Goal: Information Seeking & Learning: Learn about a topic

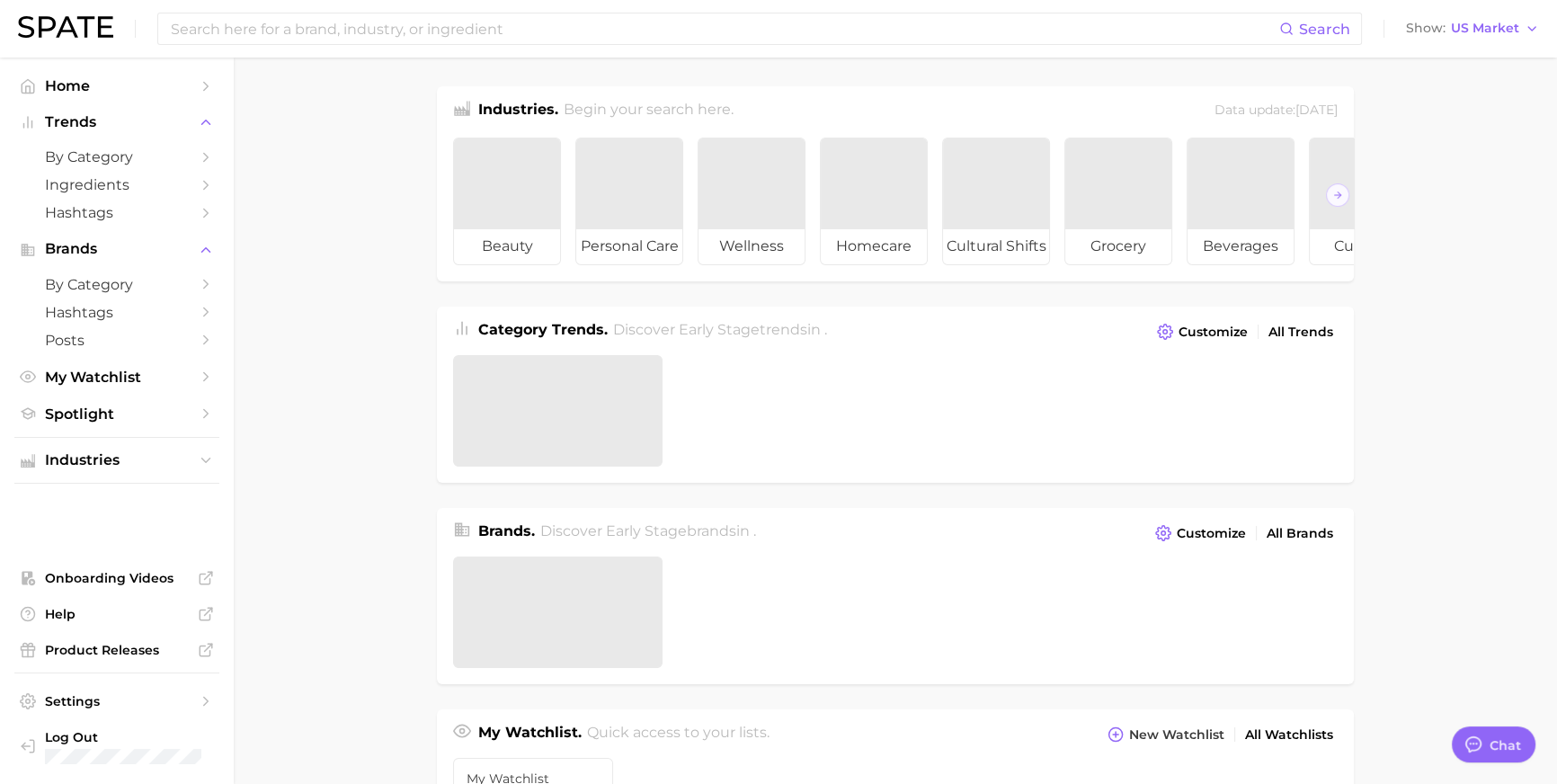
scroll to position [2664, 0]
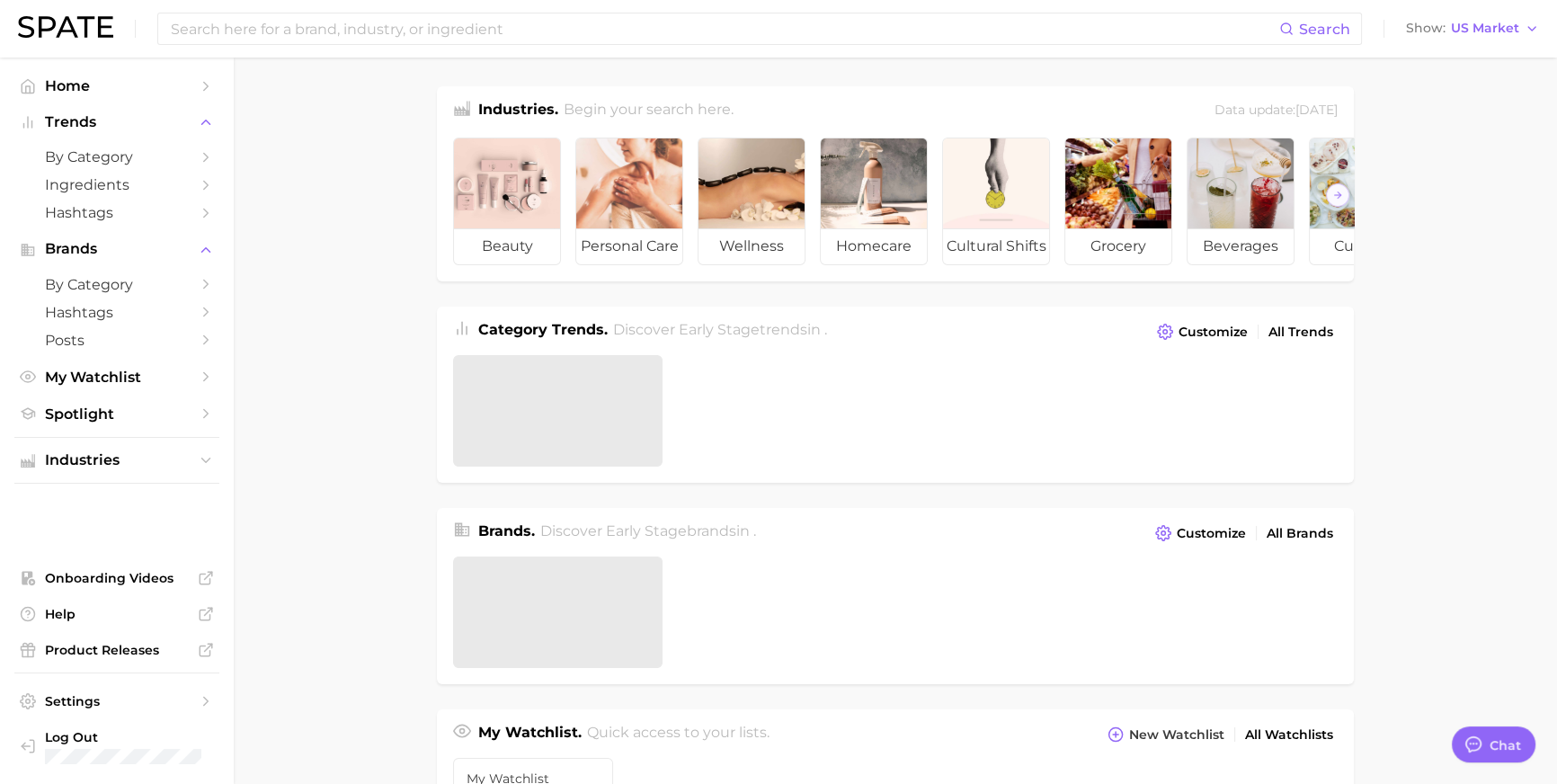
click at [1389, 41] on div "Search Show US Market" at bounding box center [779, 28] width 1521 height 57
click at [1434, 36] on button "Show US Market" at bounding box center [1473, 29] width 142 height 24
click at [1425, 163] on span "[GEOGRAPHIC_DATA]" at bounding box center [1465, 155] width 139 height 15
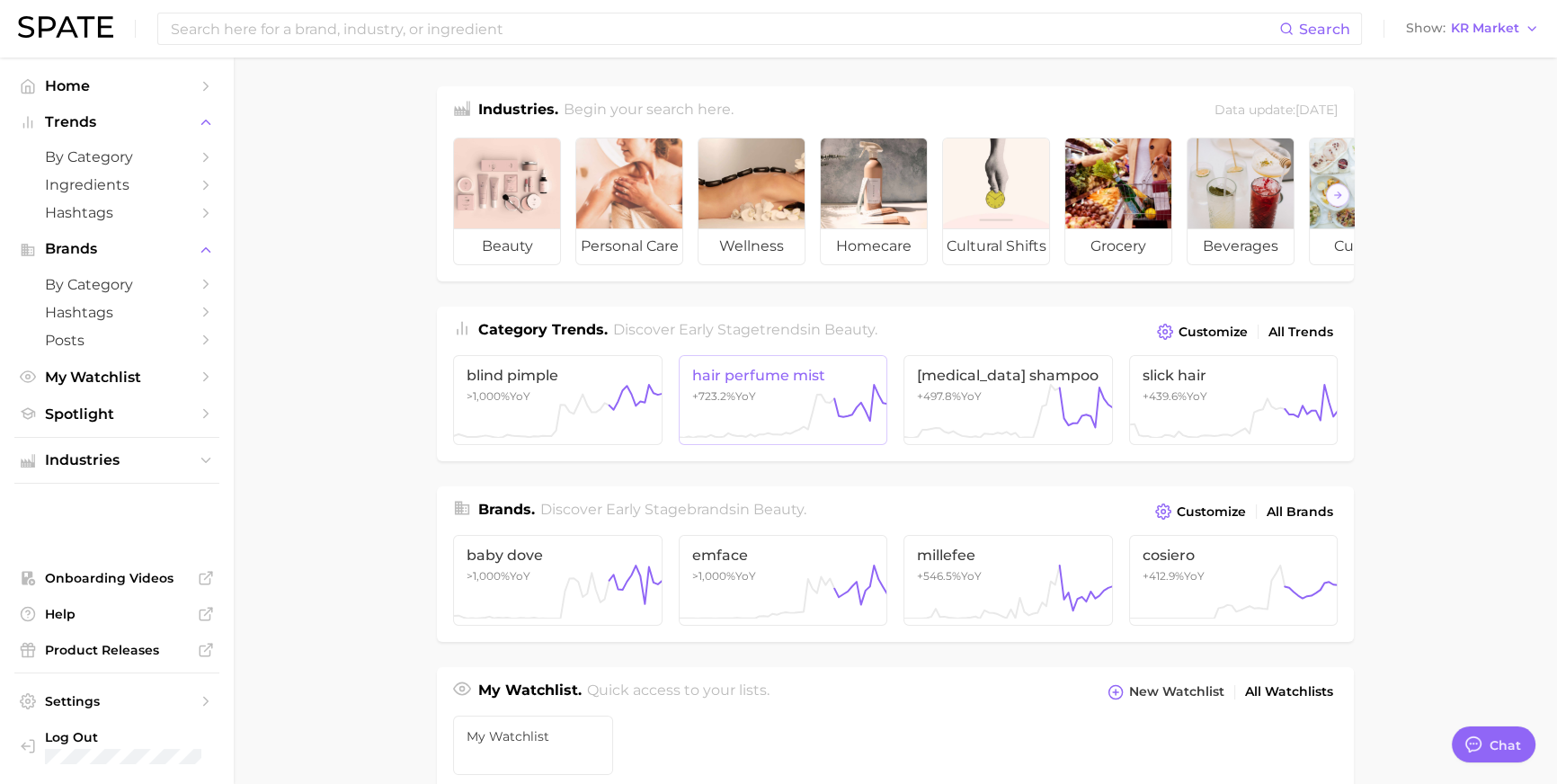
click at [777, 406] on icon at bounding box center [784, 410] width 210 height 54
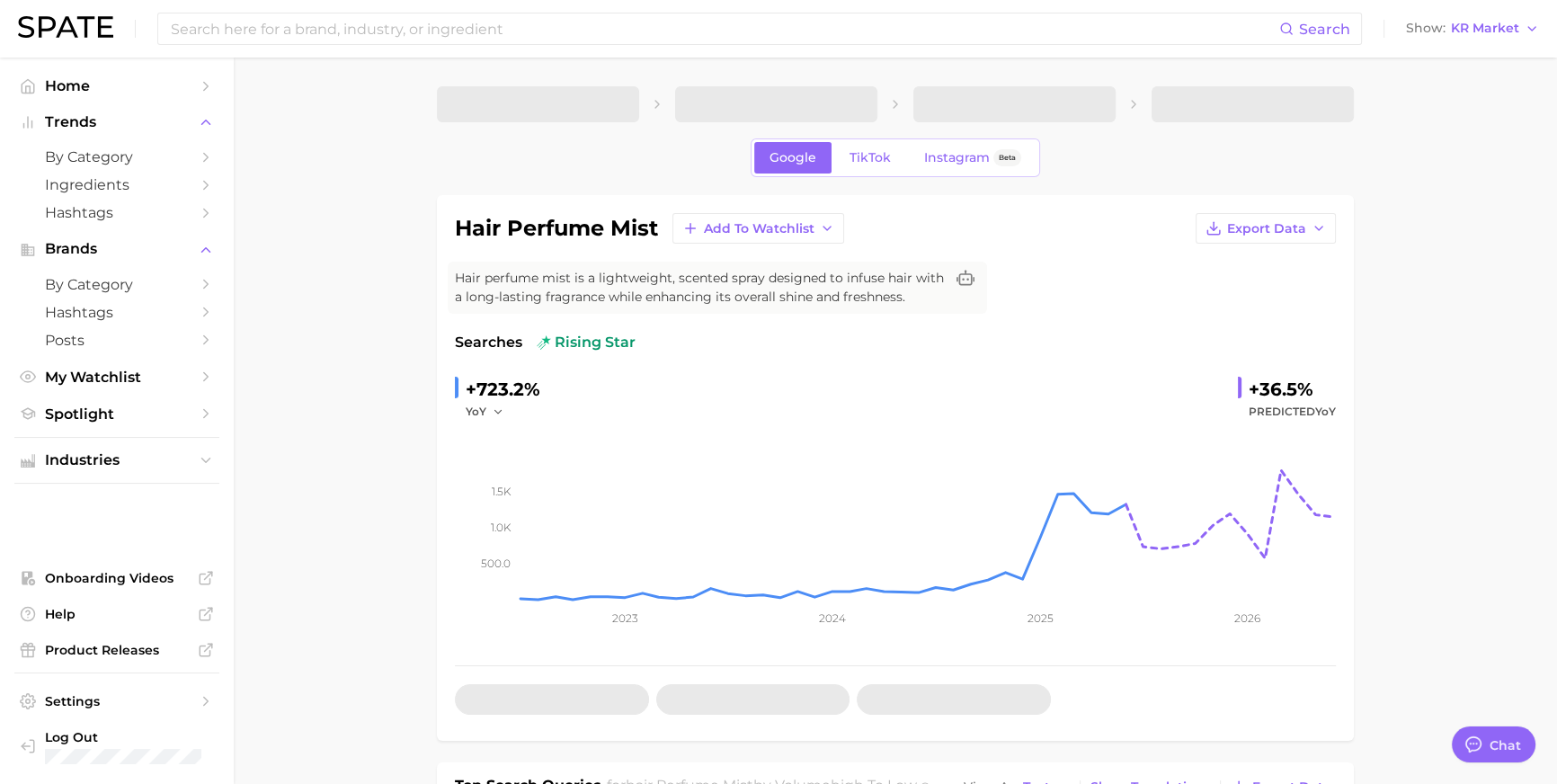
click at [1466, 42] on div "Search Show KR Market" at bounding box center [779, 28] width 1521 height 57
click at [1467, 34] on span "KR Market" at bounding box center [1485, 28] width 68 height 10
click at [1466, 82] on button "[GEOGRAPHIC_DATA]" at bounding box center [1465, 91] width 158 height 33
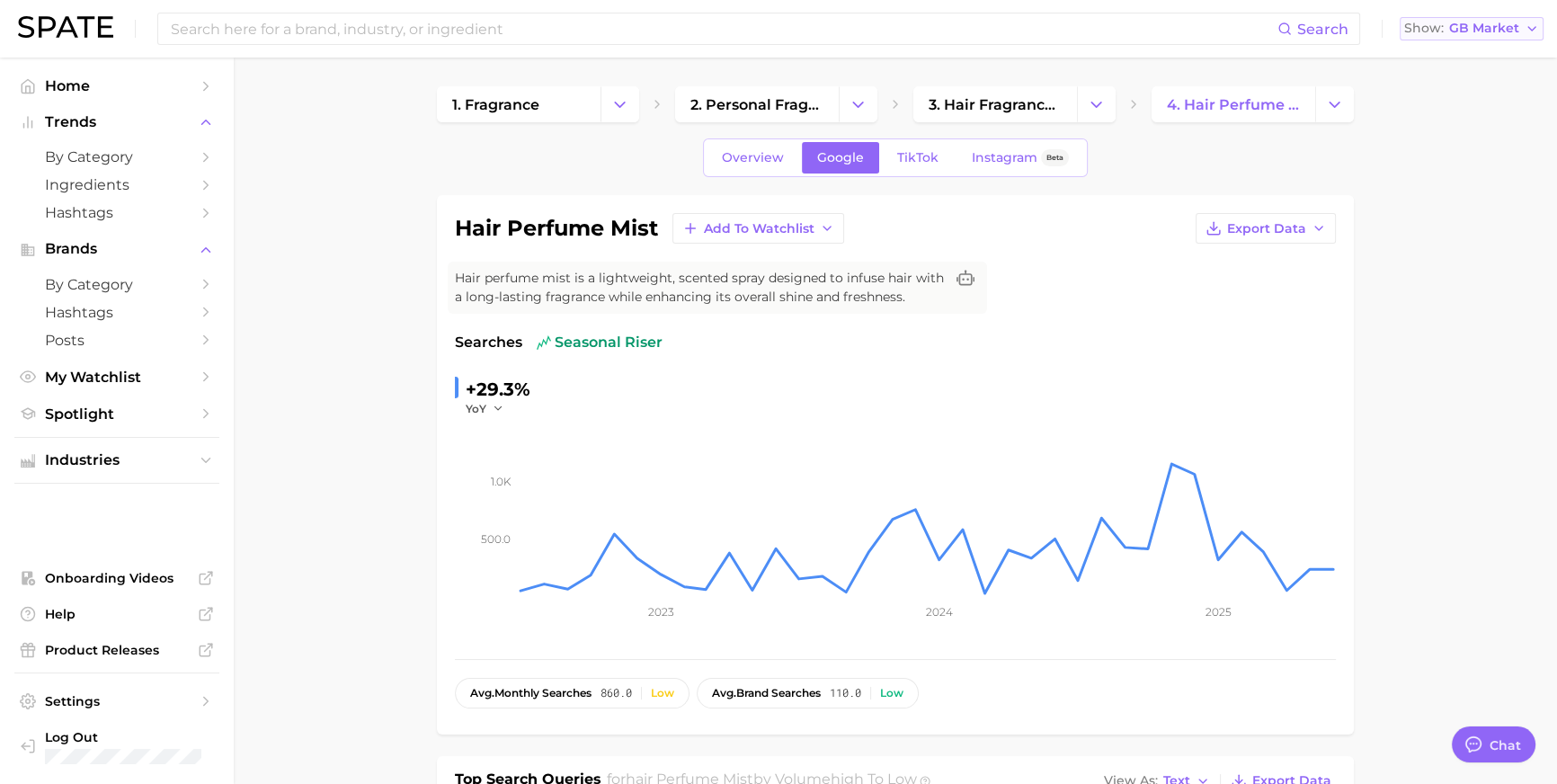
click at [1491, 24] on span "GB Market" at bounding box center [1484, 28] width 70 height 10
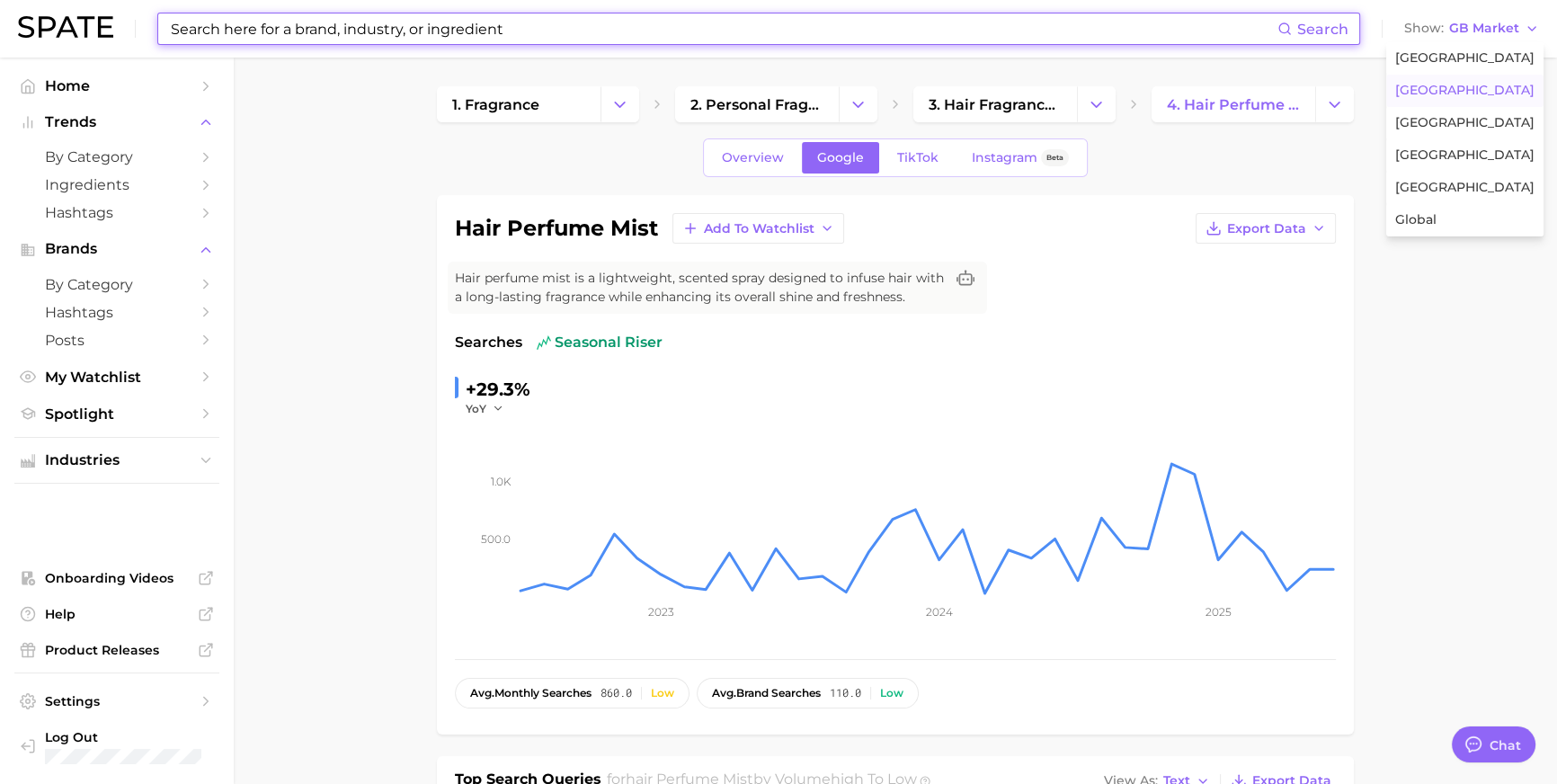
click at [538, 32] on input at bounding box center [723, 29] width 1109 height 31
paste input "menokin"
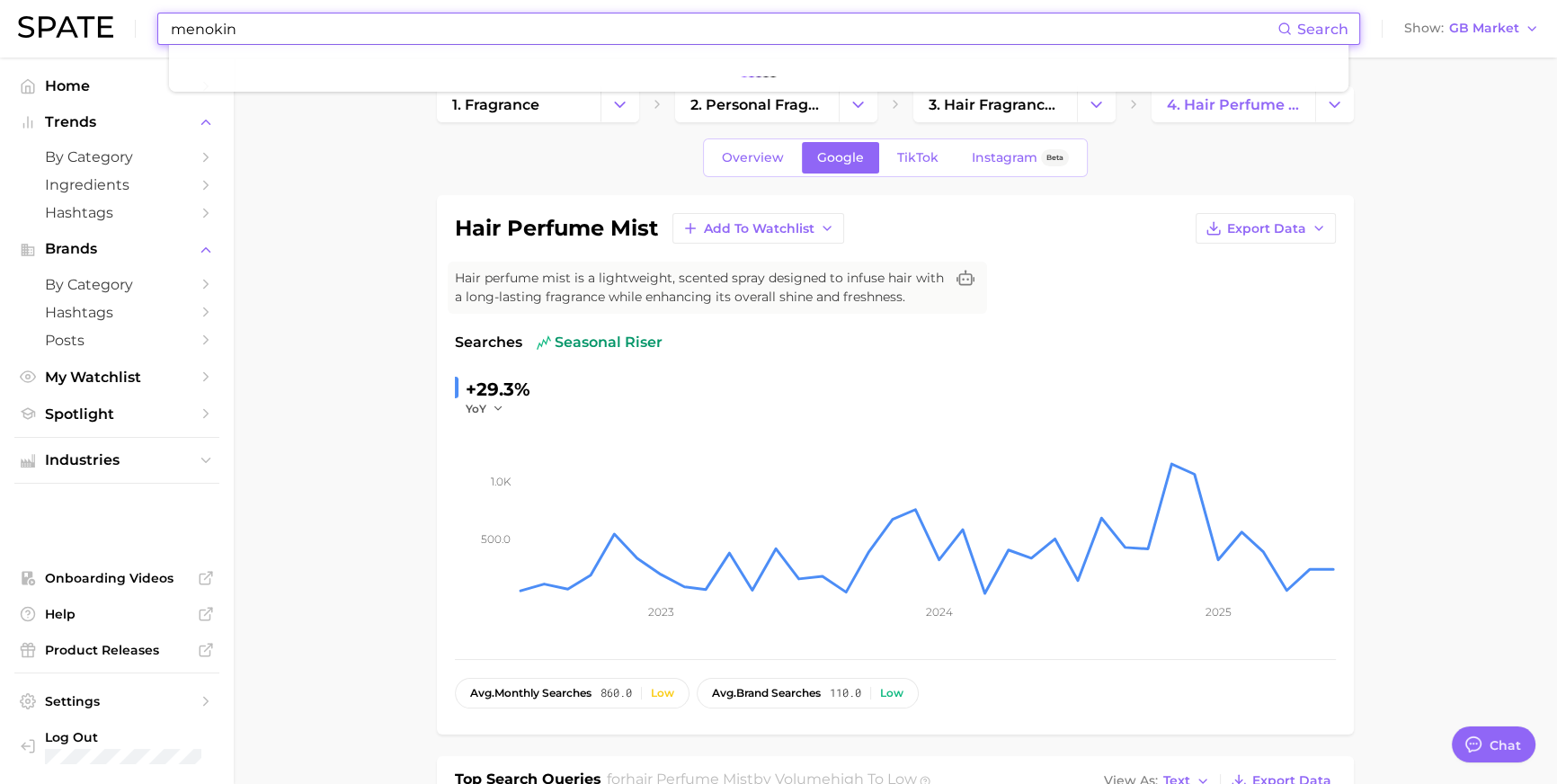
type input "menokin"
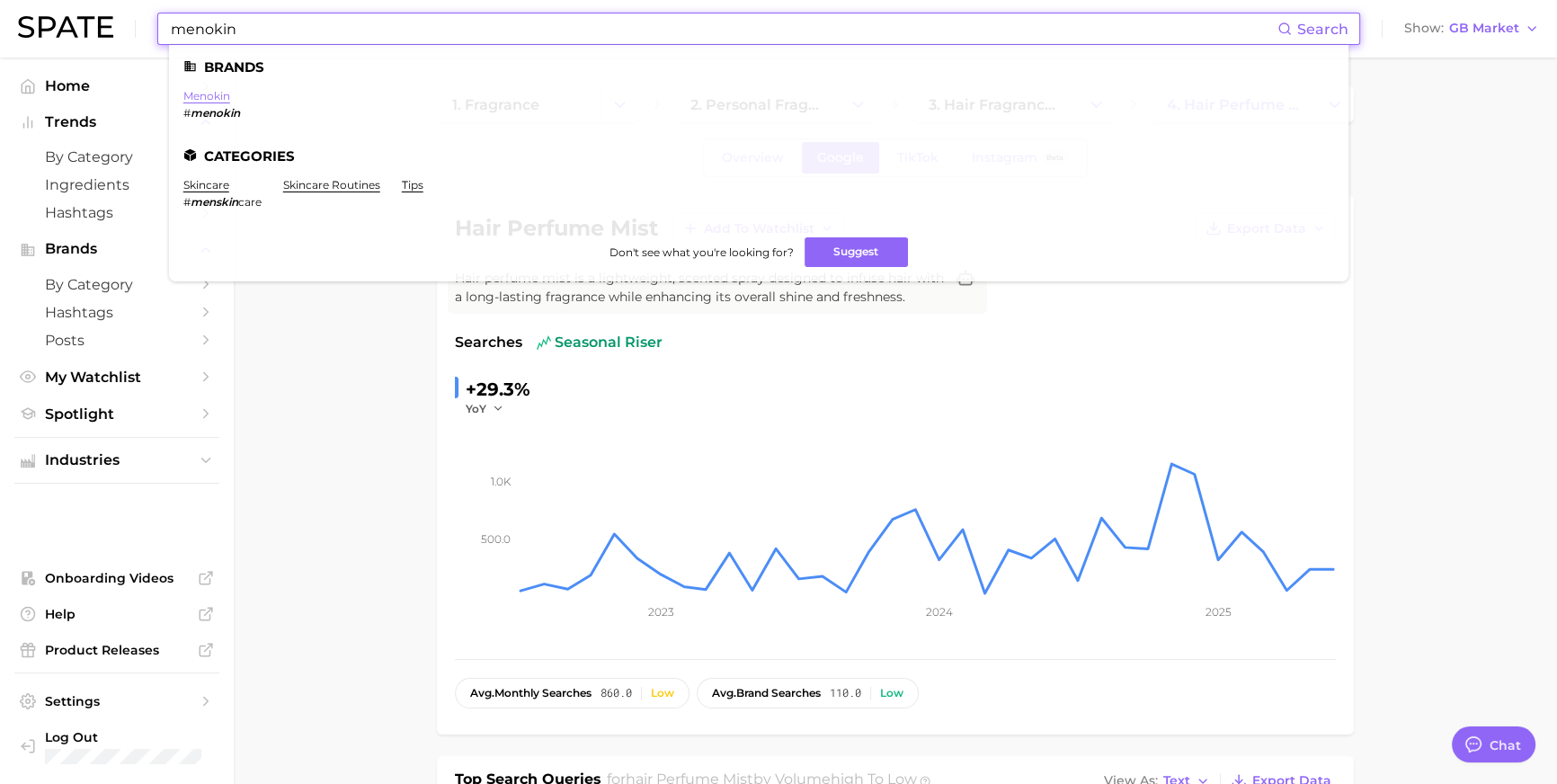
click at [230, 99] on link "menokin" at bounding box center [206, 96] width 46 height 14
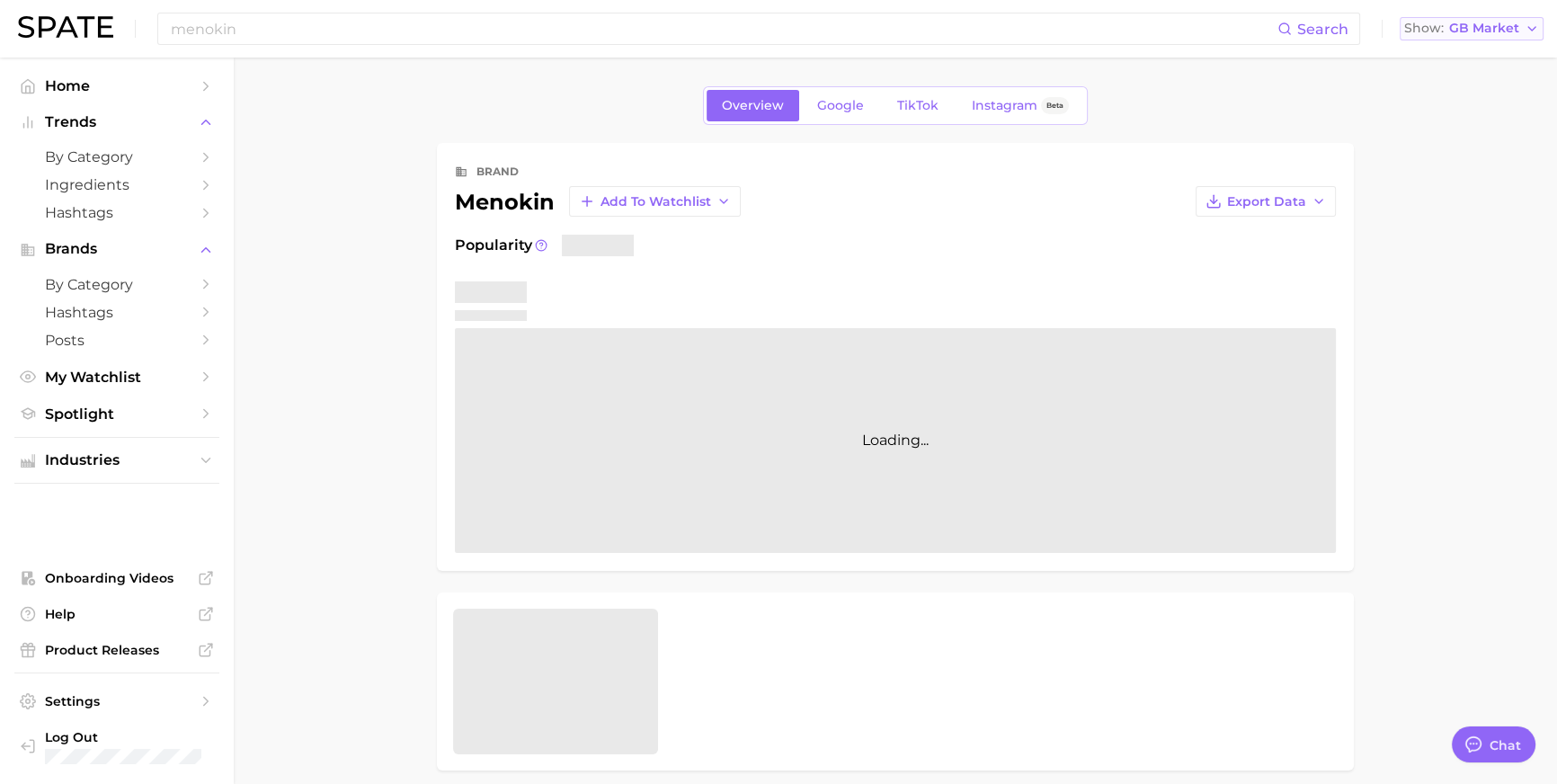
click at [1422, 36] on button "Show GB Market" at bounding box center [1472, 29] width 144 height 24
click at [1428, 55] on span "[GEOGRAPHIC_DATA]" at bounding box center [1465, 57] width 139 height 15
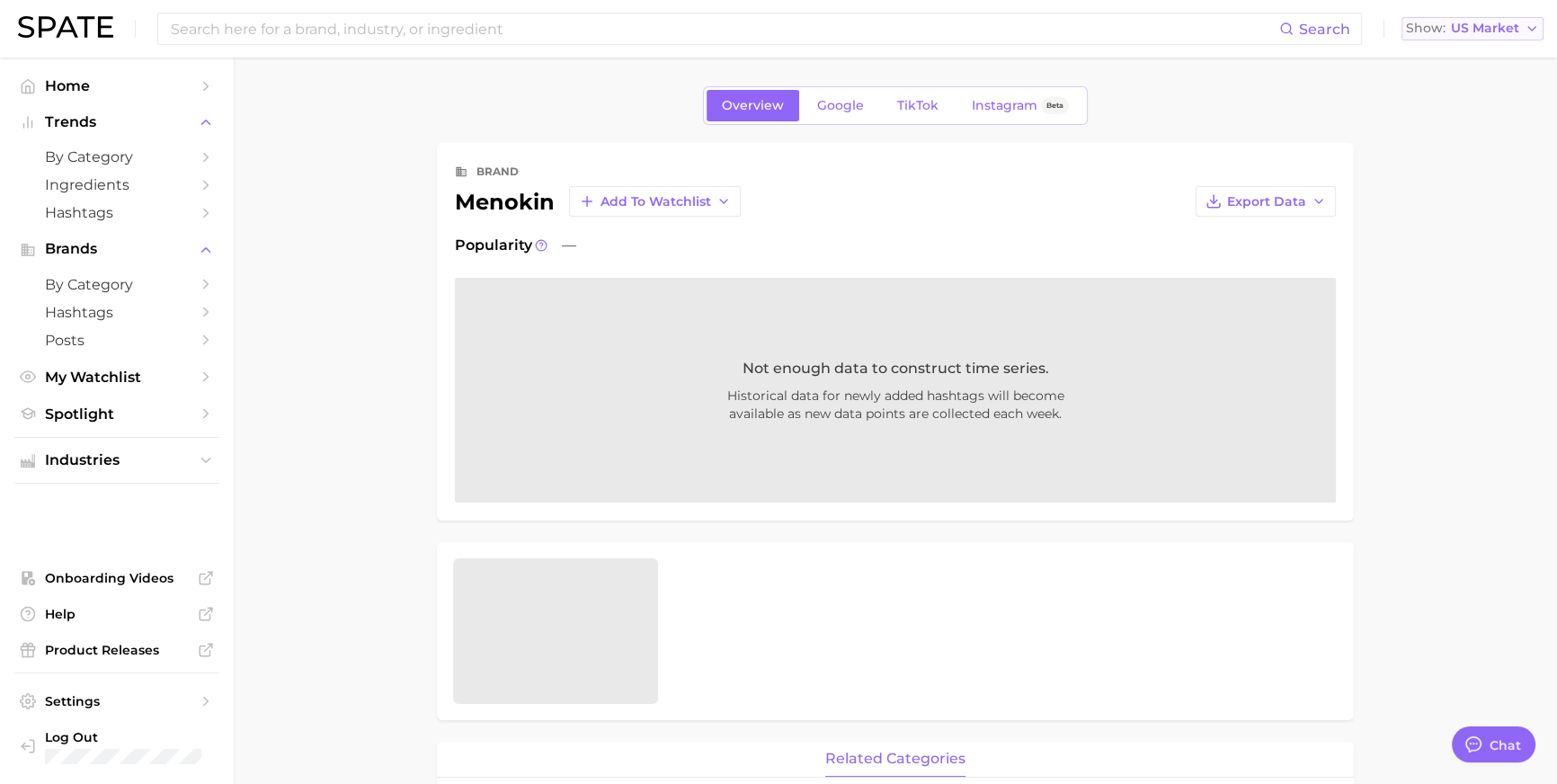
click at [1460, 34] on span "US Market" at bounding box center [1485, 28] width 68 height 10
click at [1490, 163] on span "[GEOGRAPHIC_DATA]" at bounding box center [1465, 155] width 139 height 15
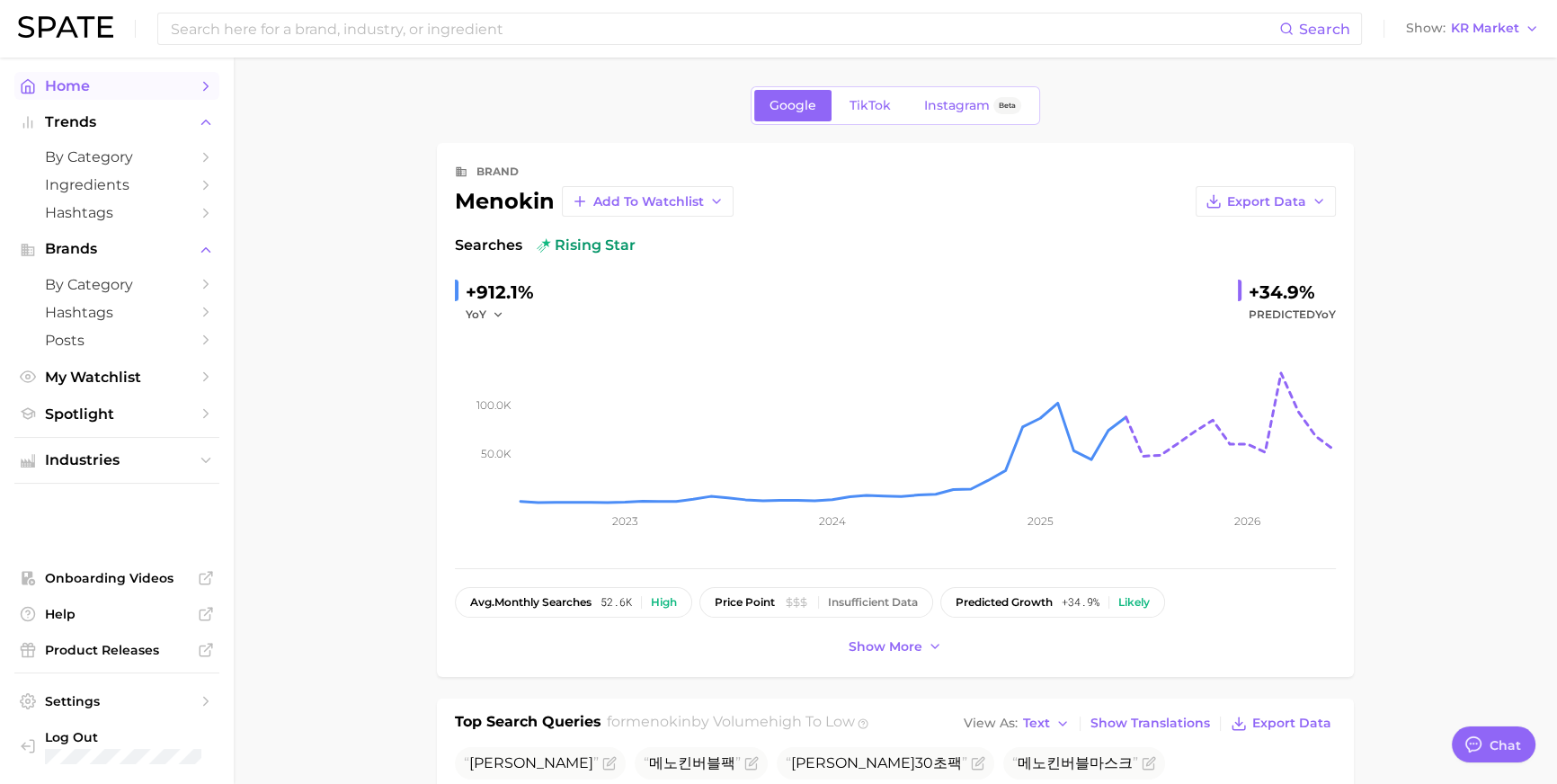
click at [138, 92] on span "Home" at bounding box center [117, 86] width 144 height 17
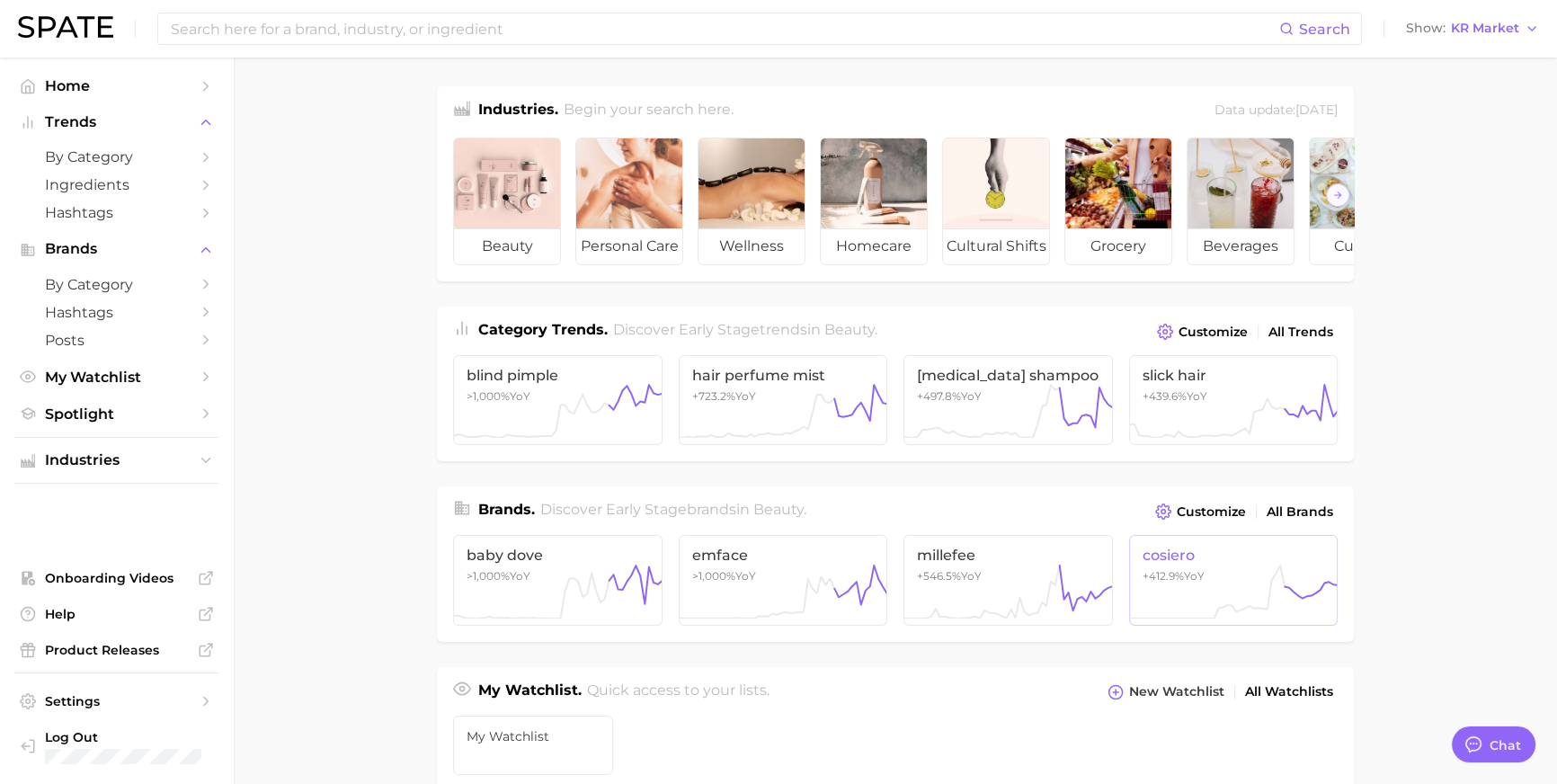
click at [1223, 564] on span "cosiero" at bounding box center [1234, 555] width 182 height 17
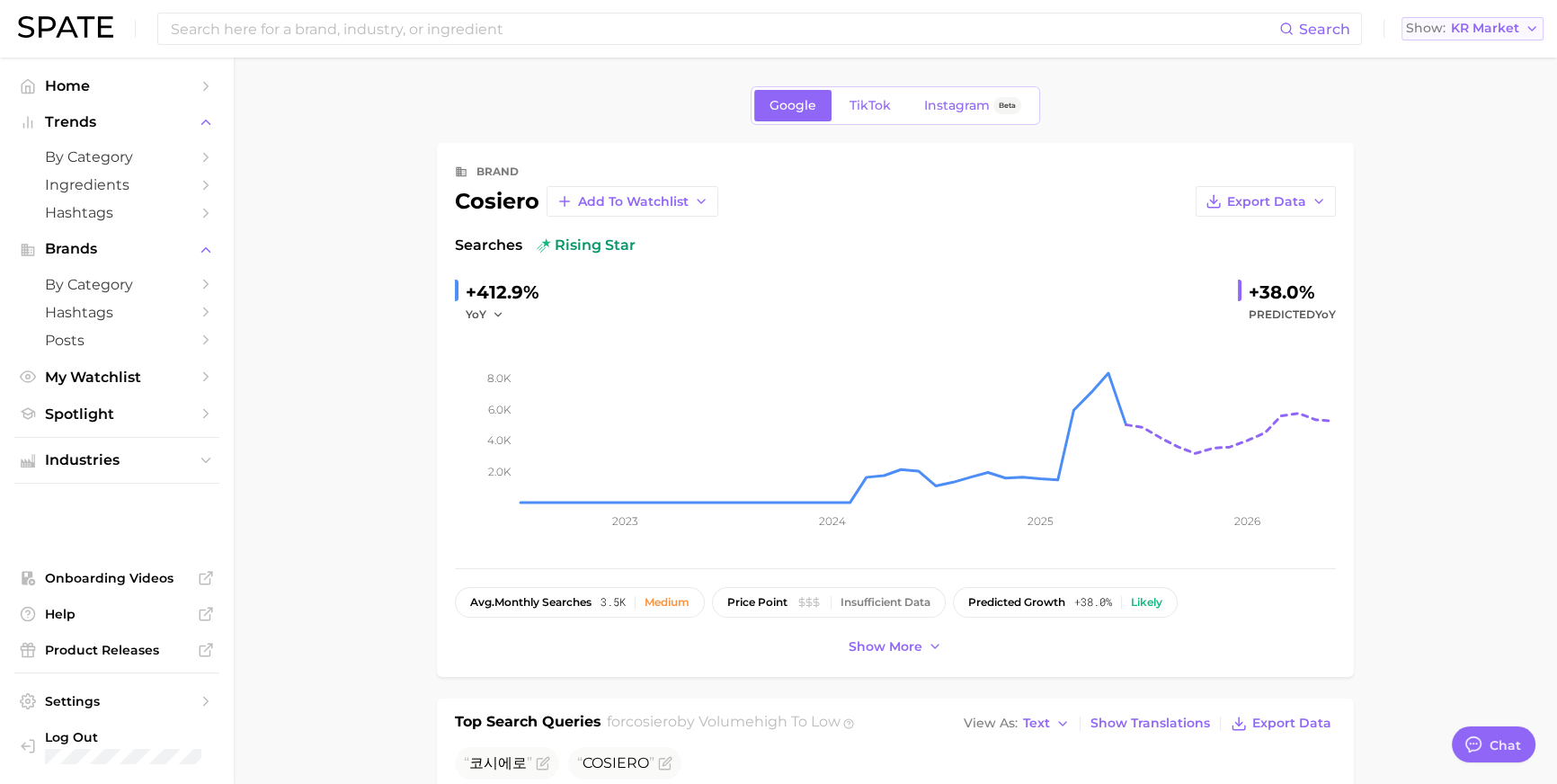
click at [1534, 31] on icon "button" at bounding box center [1532, 29] width 15 height 15
click at [1496, 87] on button "[GEOGRAPHIC_DATA]" at bounding box center [1465, 91] width 158 height 33
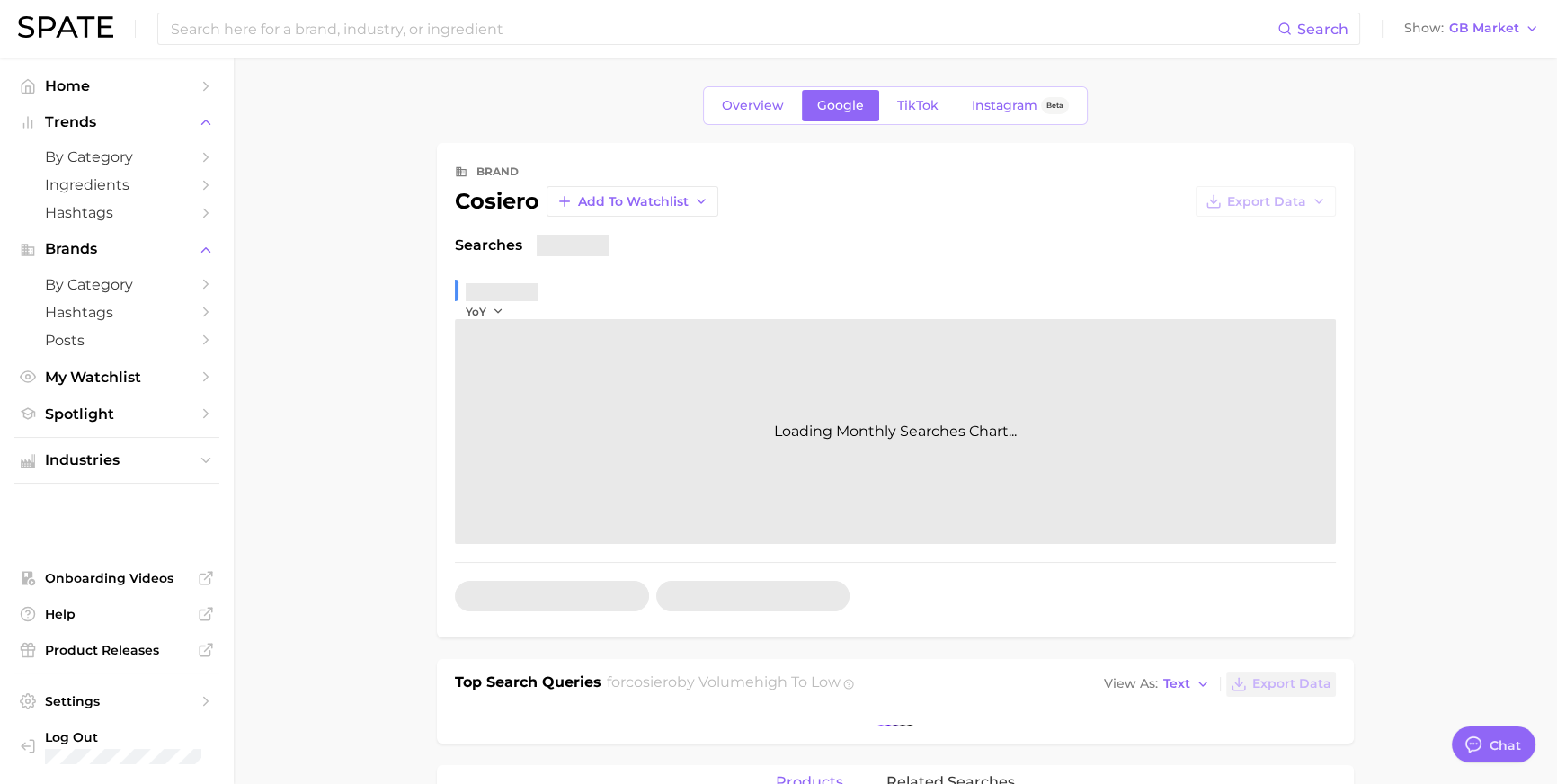
click at [1496, 72] on main "Overview Google TikTok Instagram Beta brand cosiero Add to Watchlist Export Dat…" at bounding box center [896, 790] width 1324 height 1466
click at [1490, 19] on button "Show GB Market" at bounding box center [1472, 29] width 144 height 24
click at [1493, 60] on span "[GEOGRAPHIC_DATA]" at bounding box center [1465, 57] width 139 height 15
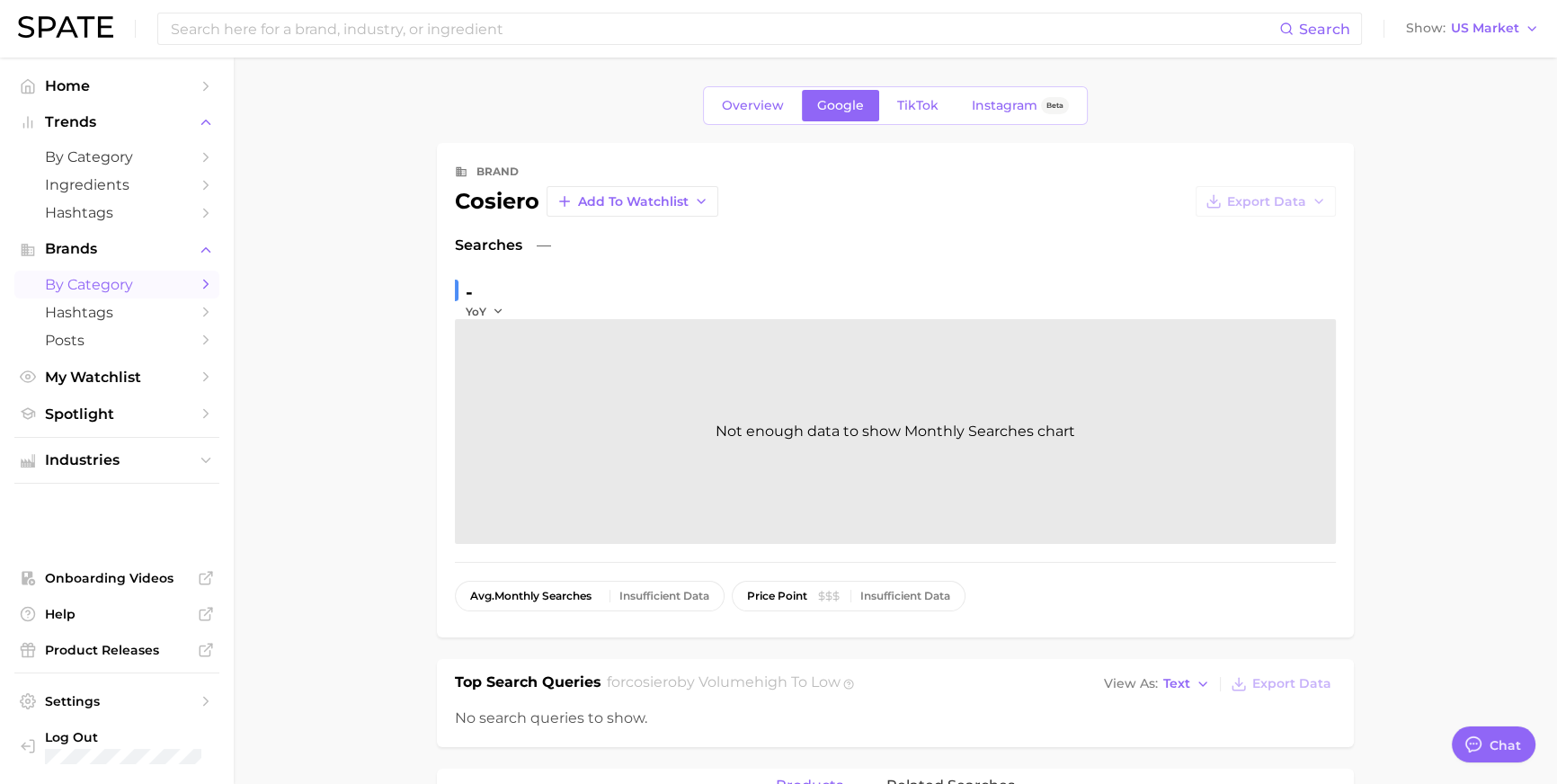
click at [84, 293] on span "by Category" at bounding box center [117, 284] width 144 height 17
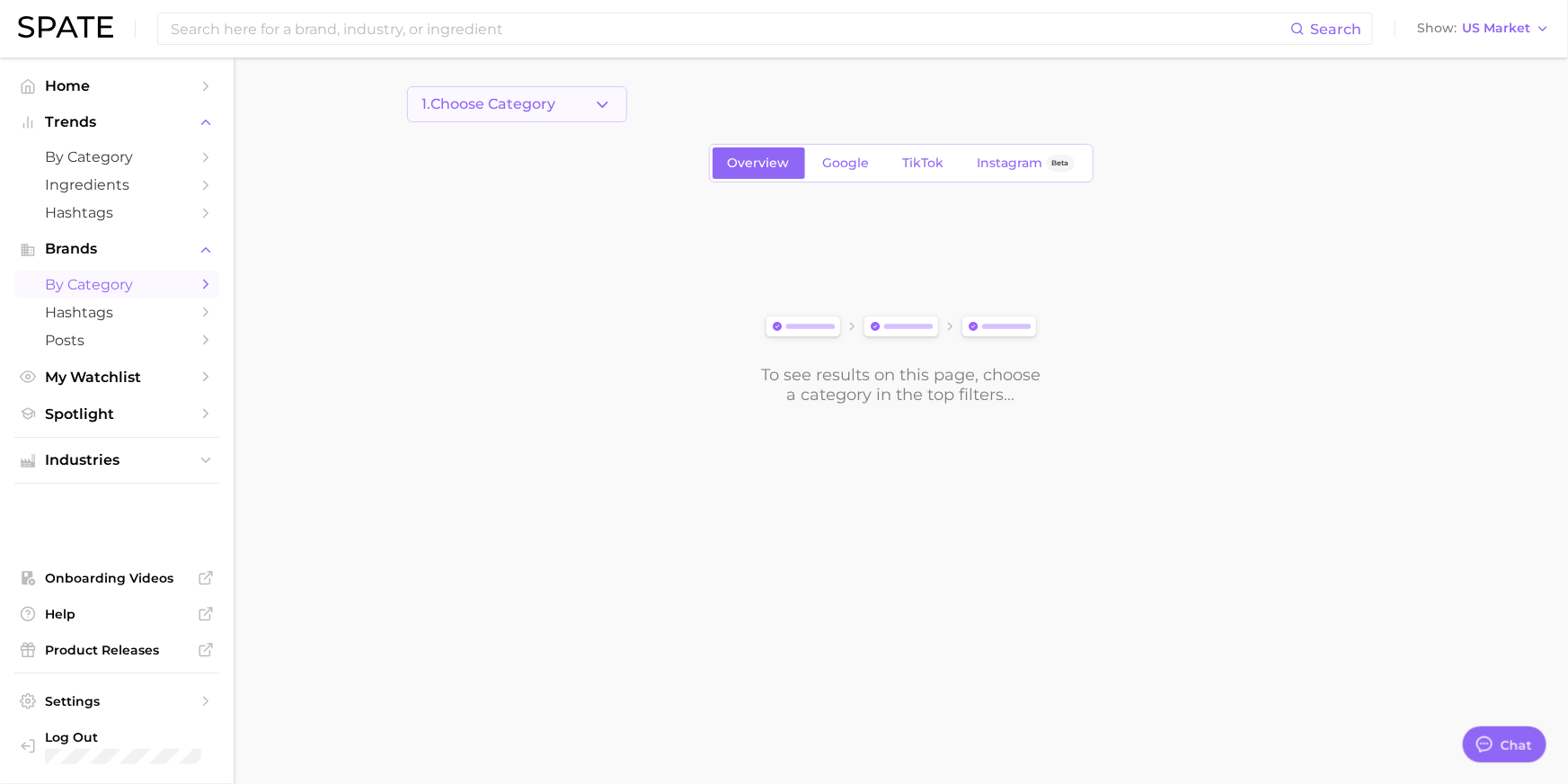
click at [598, 94] on button "1. Choose Category" at bounding box center [517, 104] width 220 height 36
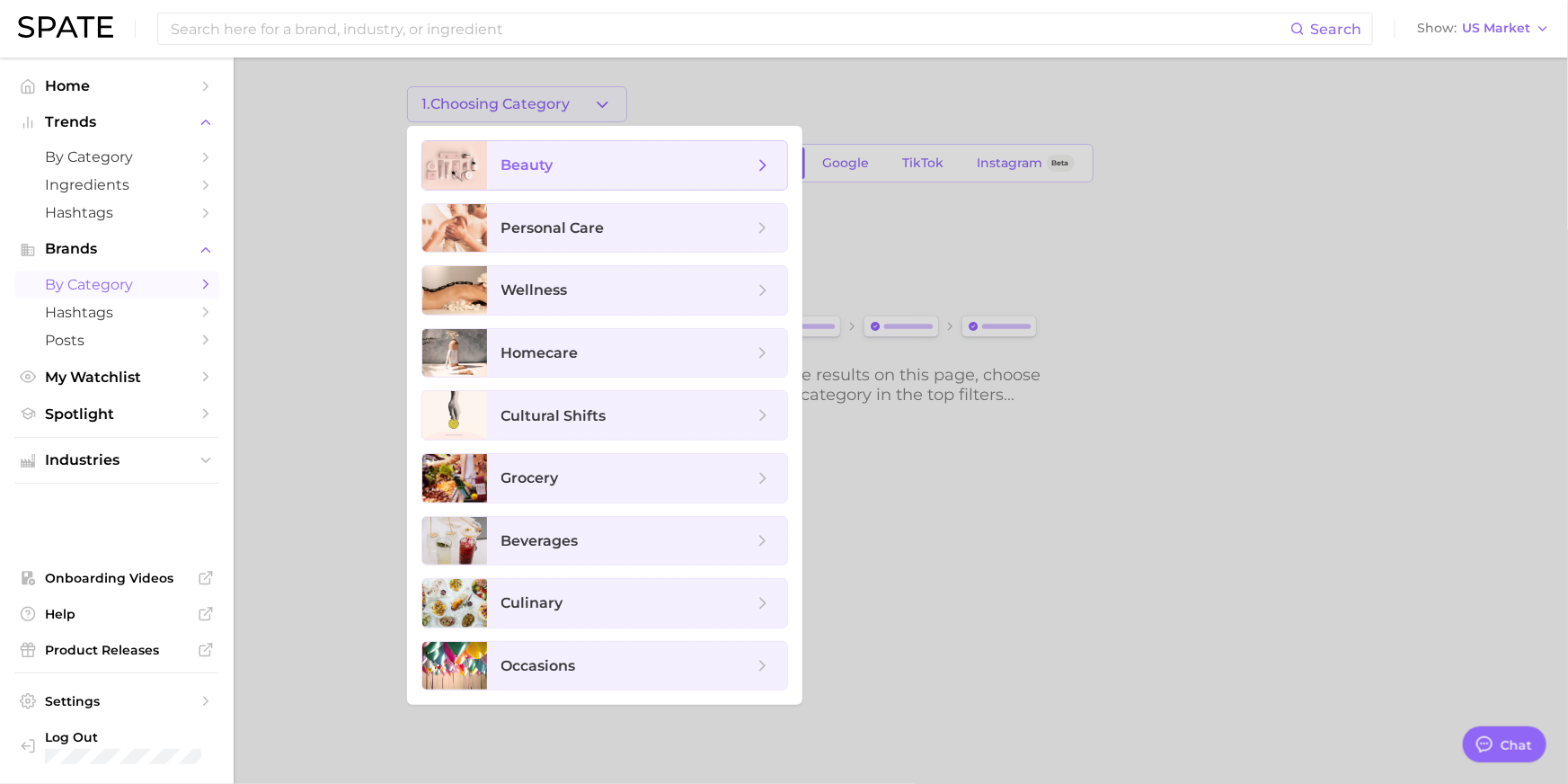
click at [591, 149] on span "beauty" at bounding box center [637, 165] width 300 height 48
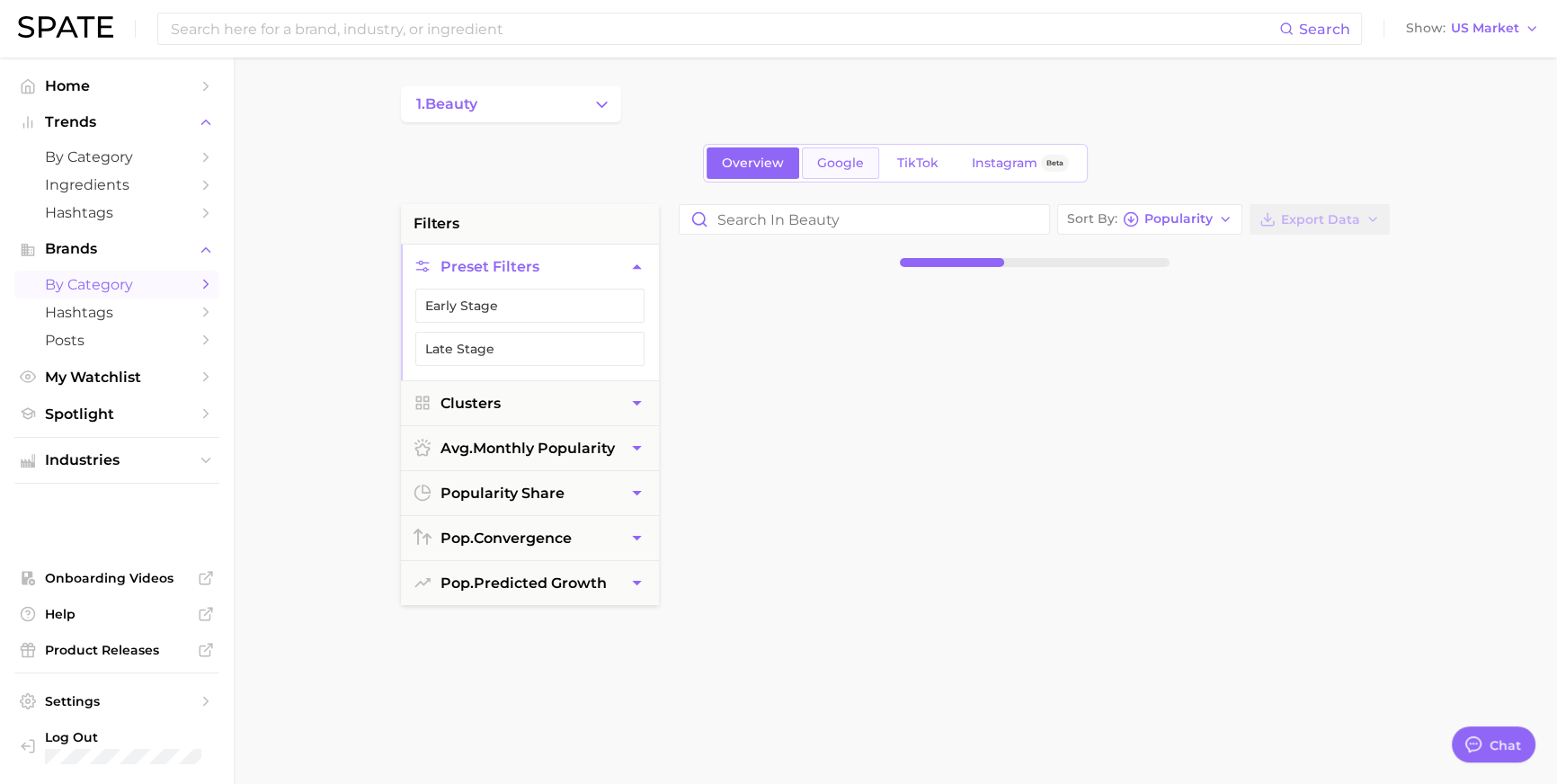
click at [834, 170] on span "Google" at bounding box center [840, 163] width 46 height 15
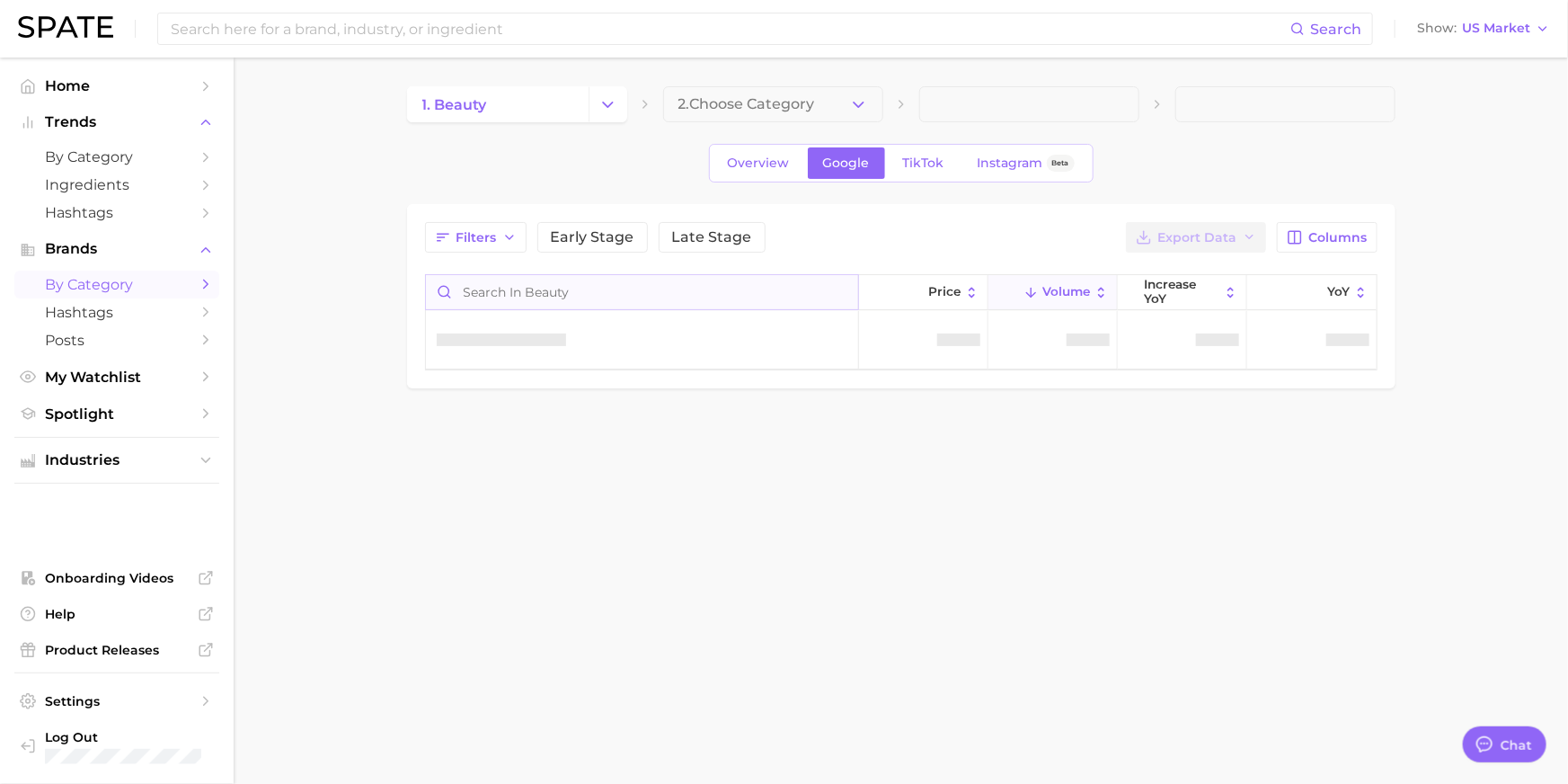
click at [579, 310] on input "Search in beauty" at bounding box center [642, 292] width 433 height 35
type input "ㅡ"
type input "michelob ul"
click at [575, 351] on div "michelob ultra" at bounding box center [645, 340] width 415 height 22
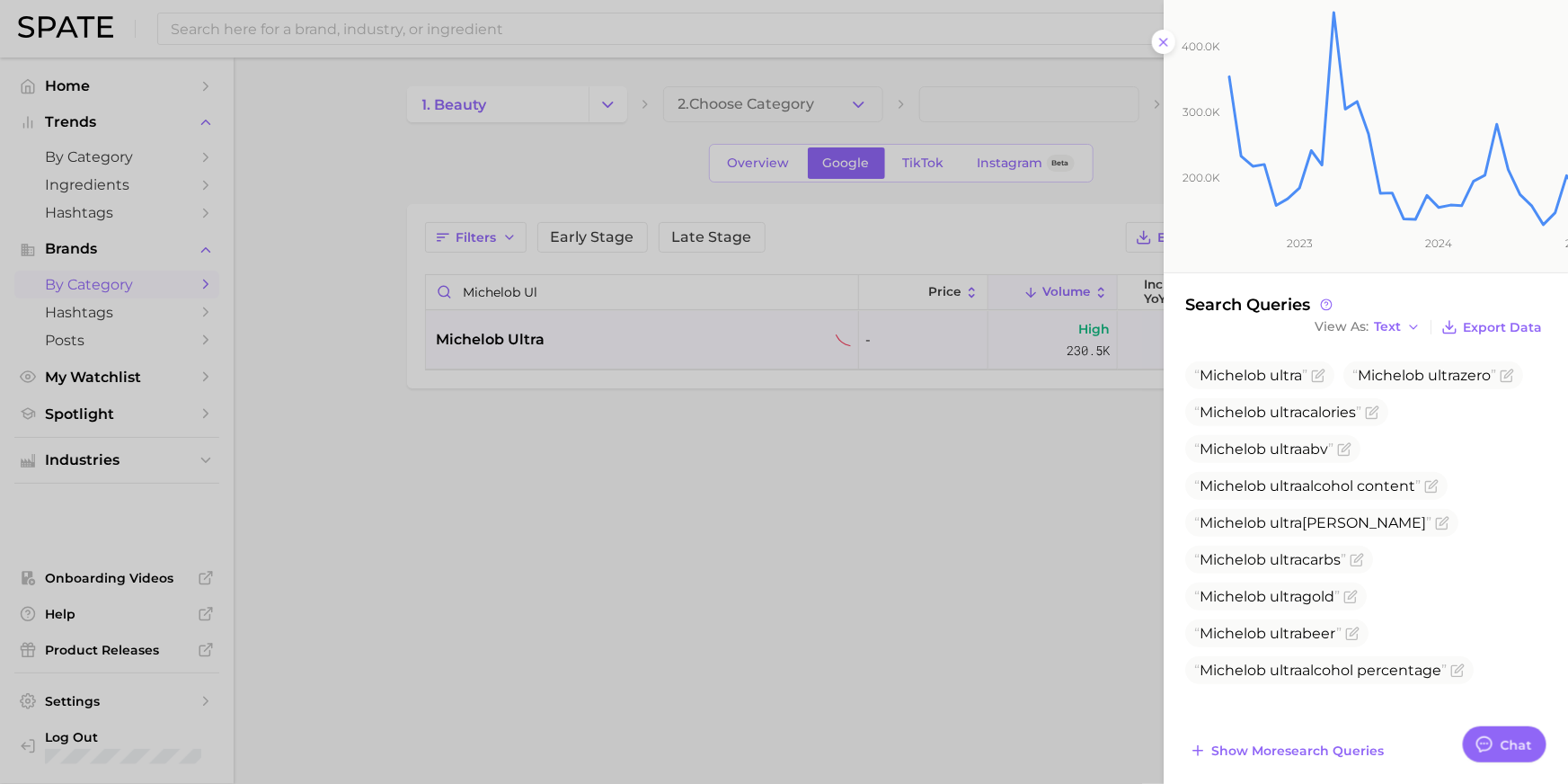
scroll to position [177, 0]
click at [1164, 45] on icon "200.0k 300.0k 400.0k 2023 2024 2025" at bounding box center [1401, 118] width 475 height 308
click at [1164, 66] on icon "200.0k 300.0k 400.0k 2023 2024 2025" at bounding box center [1401, 118] width 475 height 308
click at [1164, 56] on icon "200.0k 300.0k 400.0k 2023 2024 2025" at bounding box center [1401, 118] width 475 height 308
click at [1164, 53] on icon "200.0k 300.0k 400.0k 2023 2024 2025" at bounding box center [1401, 118] width 475 height 308
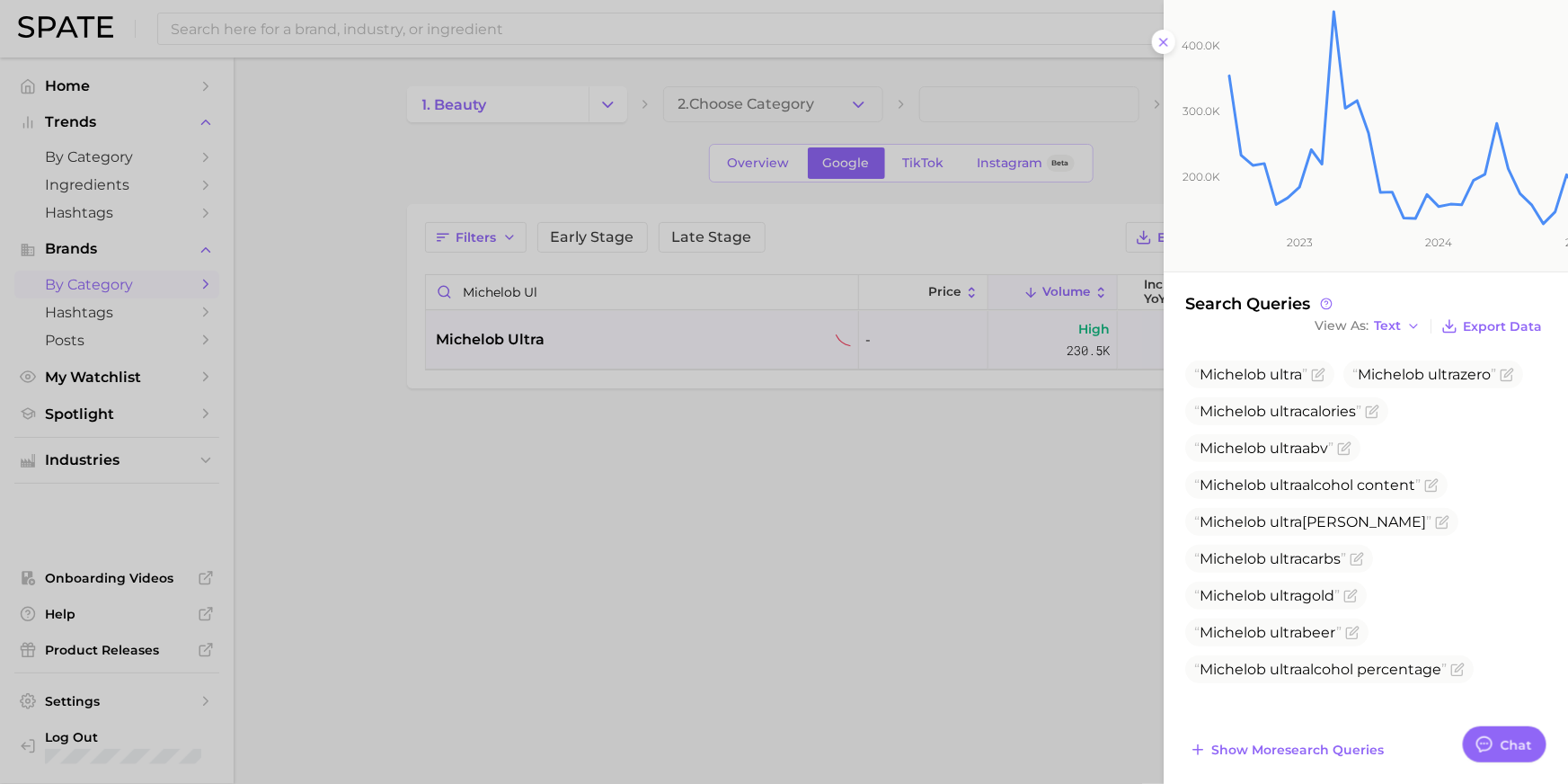
click at [1164, 50] on icon "200.0k 300.0k 400.0k 2023 2024 2025" at bounding box center [1401, 118] width 475 height 308
click at [1164, 54] on icon "200.0k 300.0k 400.0k 2023 2024 2025" at bounding box center [1401, 118] width 475 height 308
